Goal: Information Seeking & Learning: Check status

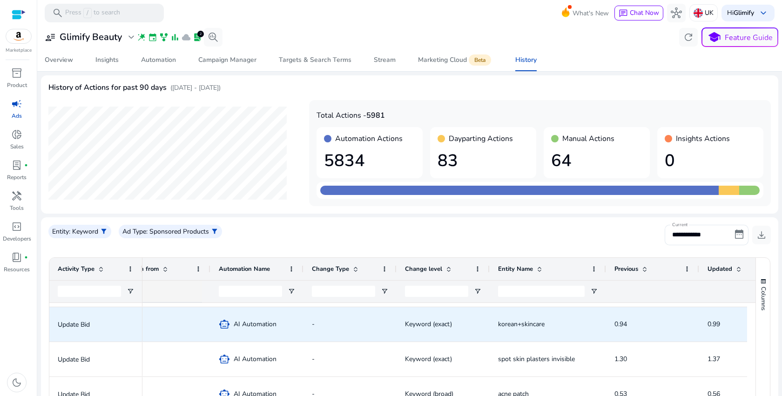
scroll to position [135, 0]
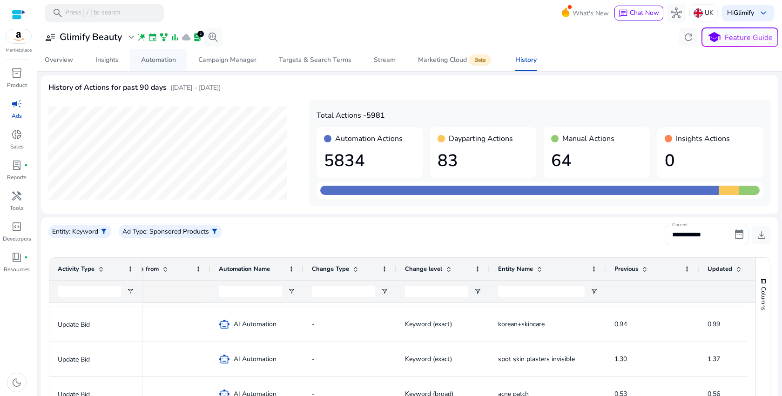
click at [167, 65] on span "Automation" at bounding box center [158, 60] width 35 height 22
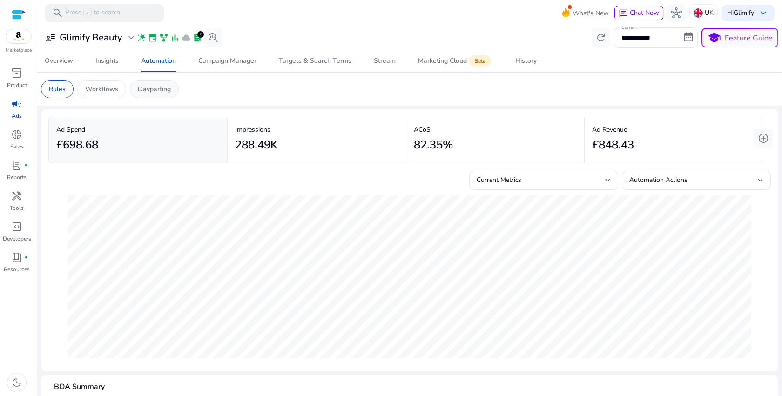
click at [168, 88] on p "Dayparting" at bounding box center [154, 89] width 33 height 10
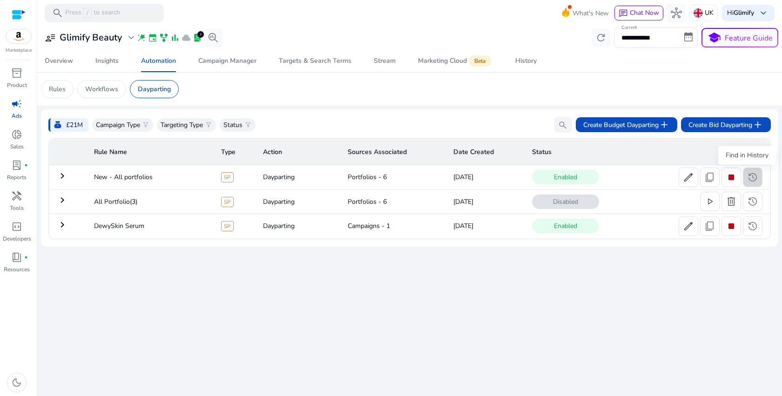
click at [750, 179] on span "history" at bounding box center [752, 177] width 11 height 11
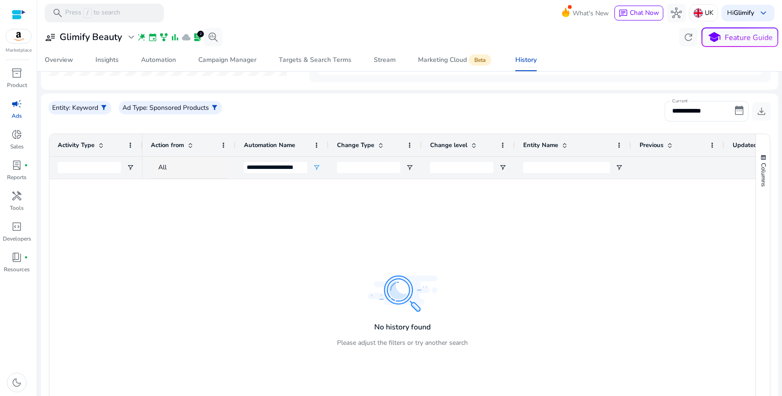
scroll to position [114, 0]
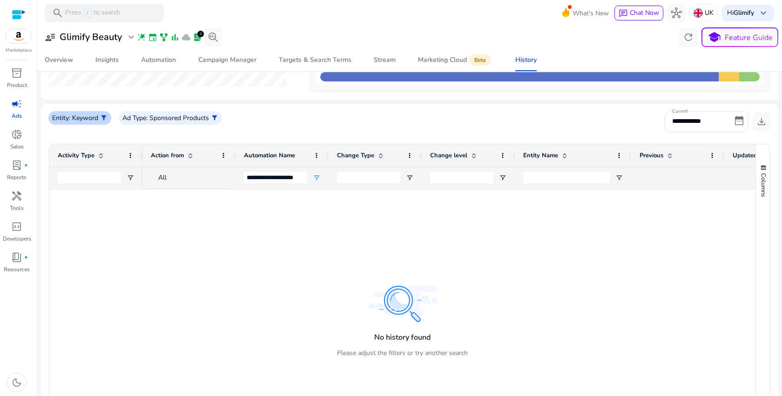
click at [104, 115] on span "filter_alt" at bounding box center [103, 117] width 7 height 7
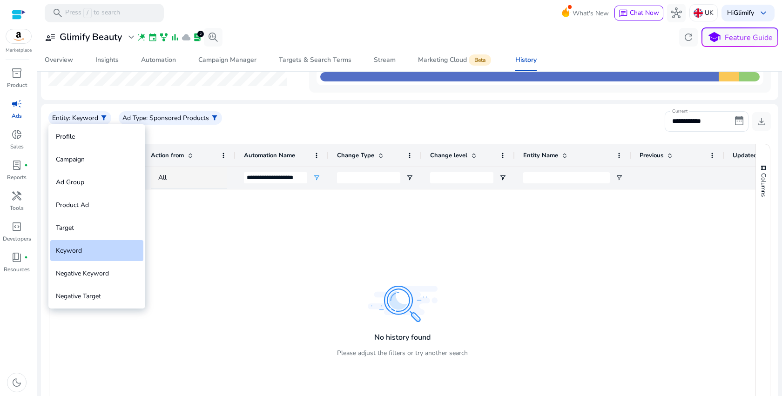
click at [82, 140] on div "Profile" at bounding box center [96, 136] width 93 height 21
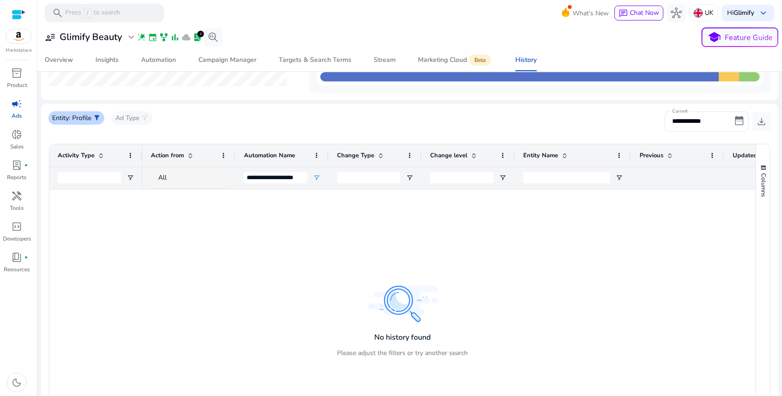
click at [89, 120] on p ": Profile" at bounding box center [80, 118] width 22 height 10
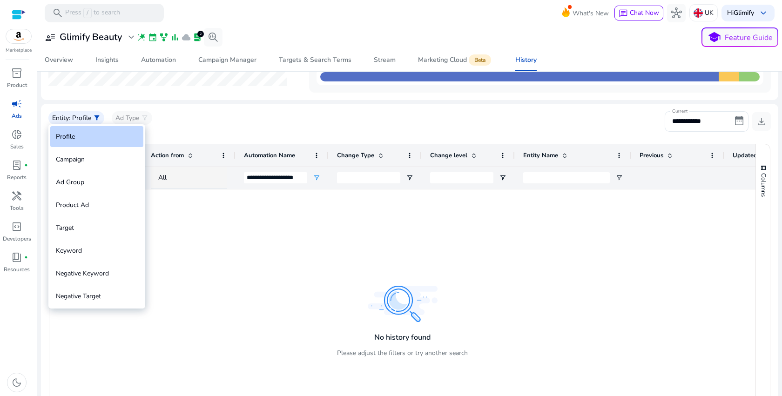
click at [227, 277] on div at bounding box center [391, 198] width 782 height 396
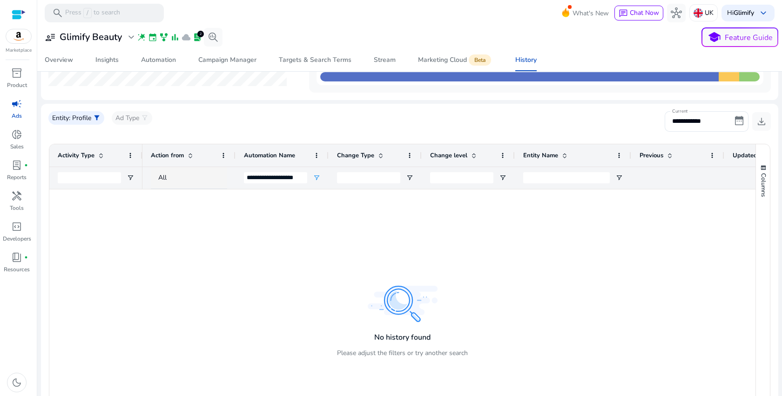
scroll to position [0, 0]
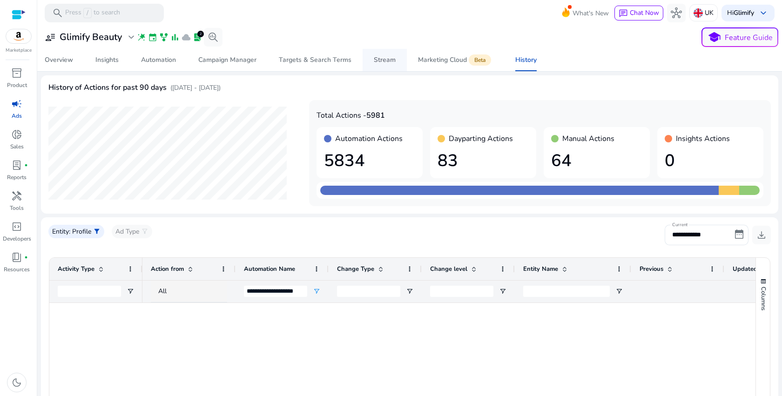
click at [391, 62] on div "Stream" at bounding box center [385, 60] width 22 height 7
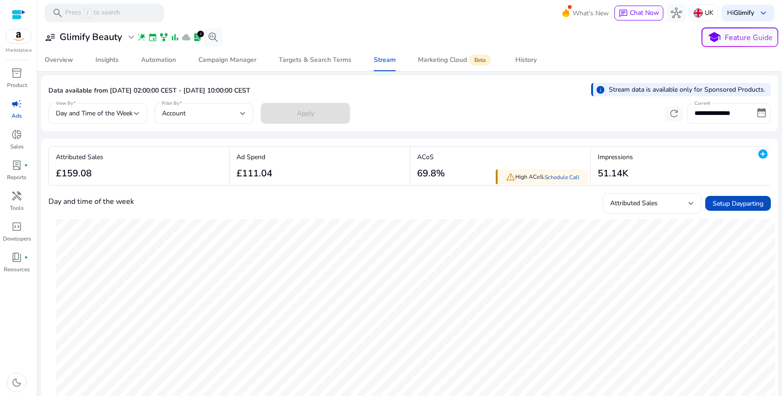
click at [428, 167] on div "ACoS 69.8%" at bounding box center [431, 165] width 28 height 27
click at [271, 151] on div "Ad Spend £111.04" at bounding box center [252, 166] width 45 height 39
click at [93, 39] on h3 "Glimify Beauty" at bounding box center [91, 37] width 62 height 11
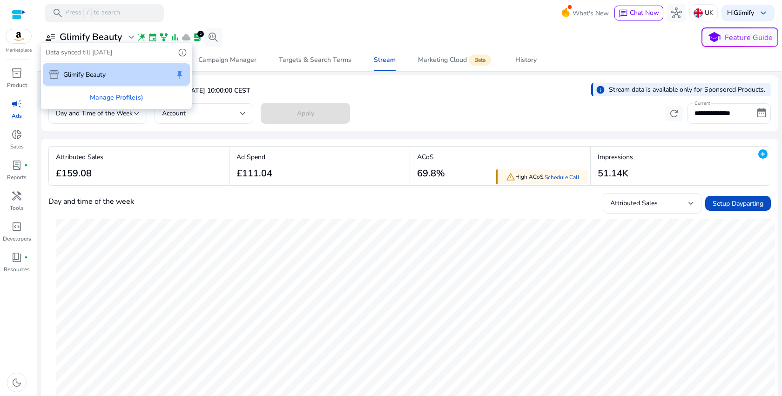
click at [93, 39] on div at bounding box center [391, 198] width 782 height 396
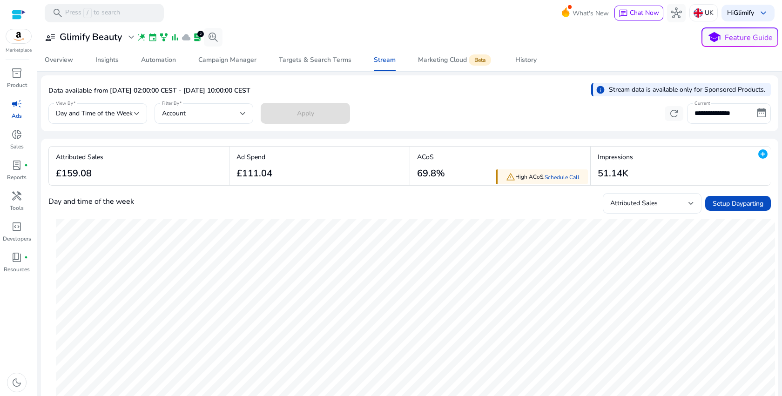
click at [142, 37] on span "wand_stars" at bounding box center [141, 37] width 9 height 9
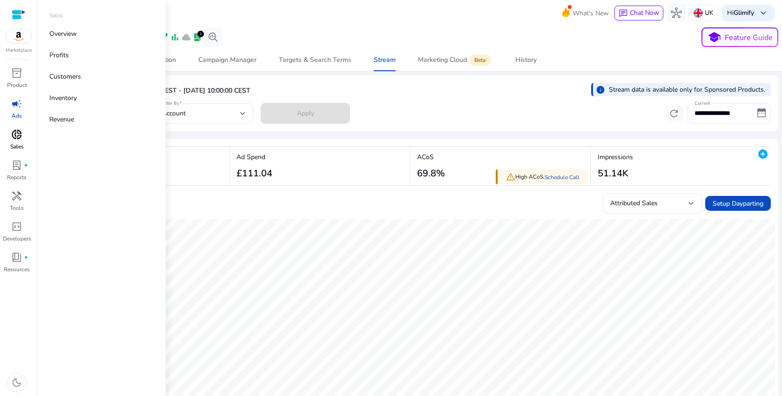
click at [14, 157] on link "donut_small Sales" at bounding box center [17, 142] width 34 height 31
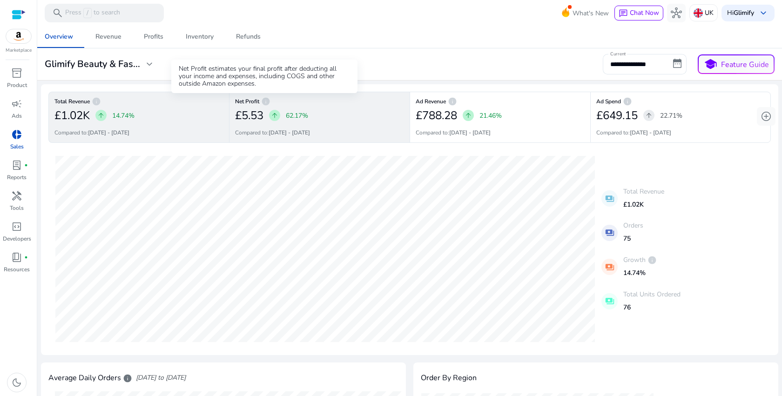
click at [268, 103] on span "info" at bounding box center [265, 101] width 9 height 9
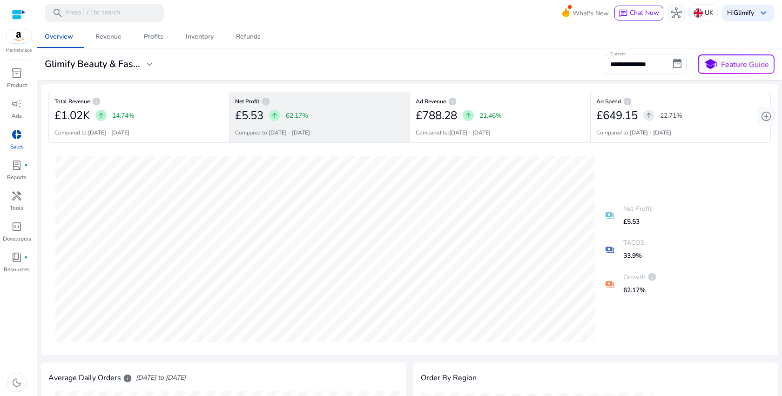
click at [268, 103] on span "info" at bounding box center [265, 101] width 9 height 9
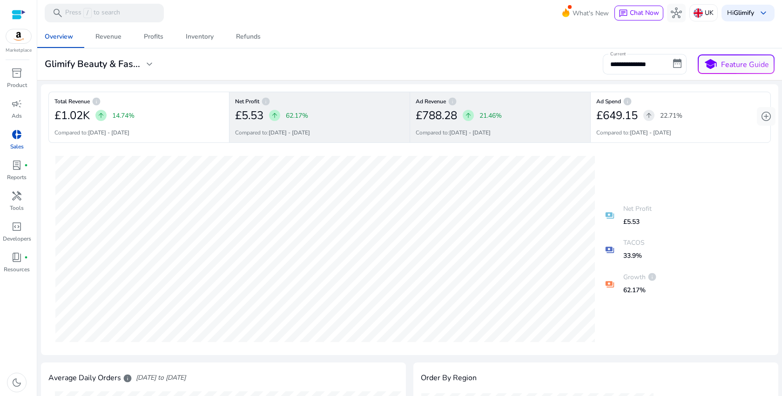
click at [523, 106] on div "£788.28 arrow_upward 21.46%" at bounding box center [500, 115] width 169 height 19
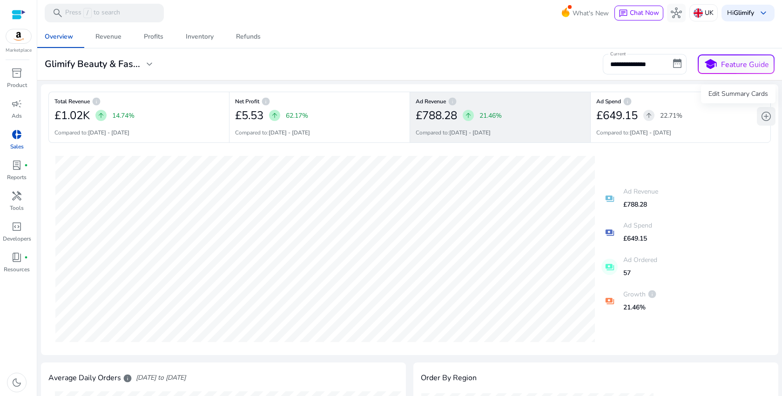
click at [766, 117] on span "add_circle" at bounding box center [766, 116] width 11 height 11
click at [154, 39] on div "Profits" at bounding box center [154, 37] width 20 height 7
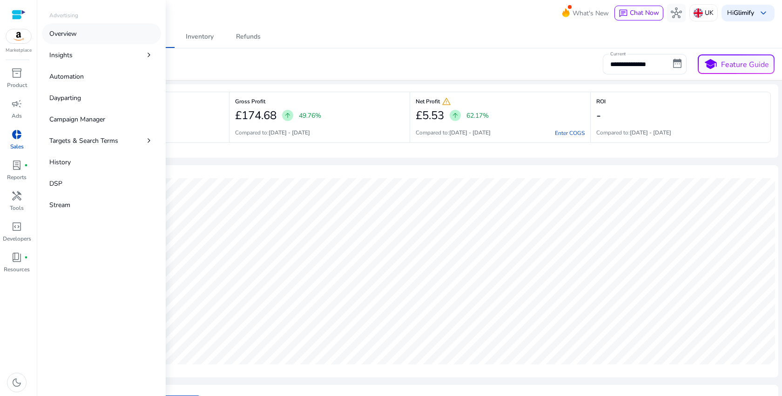
click at [104, 39] on link "Overview" at bounding box center [101, 33] width 119 height 21
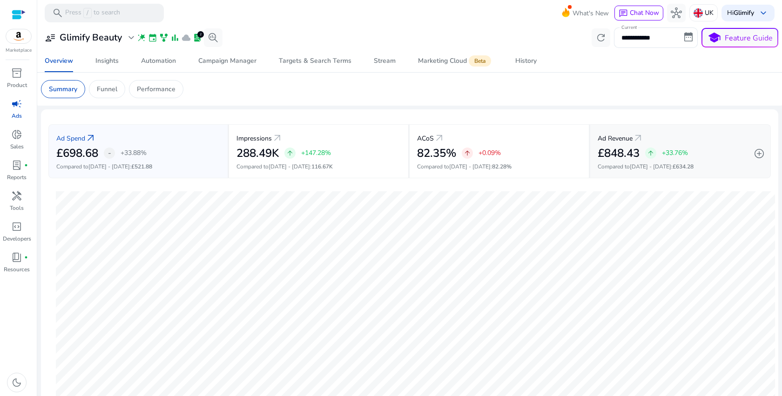
click at [726, 161] on div "Ad Revenue arrow_outward £848.43 arrow_upward +33.76% Compared to Aug 18 - Aug …" at bounding box center [680, 151] width 181 height 54
click at [746, 159] on div "£848.43 arrow_upward +33.76%" at bounding box center [680, 154] width 165 height 14
click at [524, 138] on div "ACoS arrow_outward" at bounding box center [499, 137] width 164 height 17
